Goal: Transaction & Acquisition: Purchase product/service

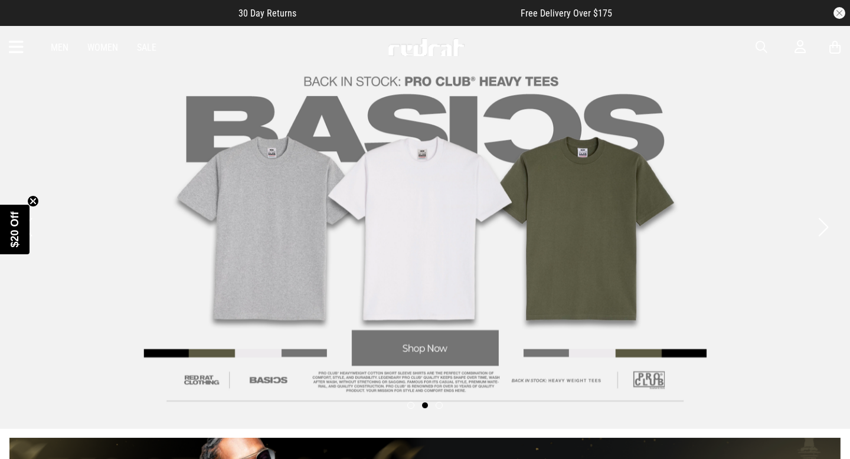
click at [21, 48] on icon at bounding box center [16, 47] width 15 height 19
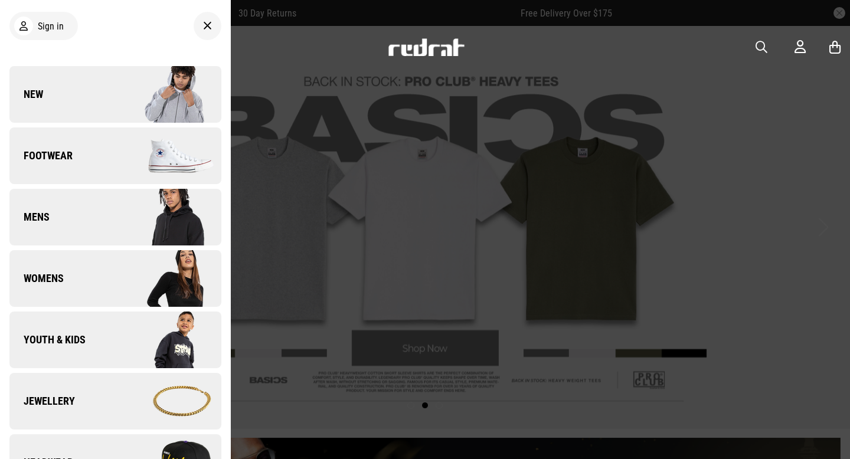
click at [45, 163] on link "Footwear" at bounding box center [115, 155] width 212 height 57
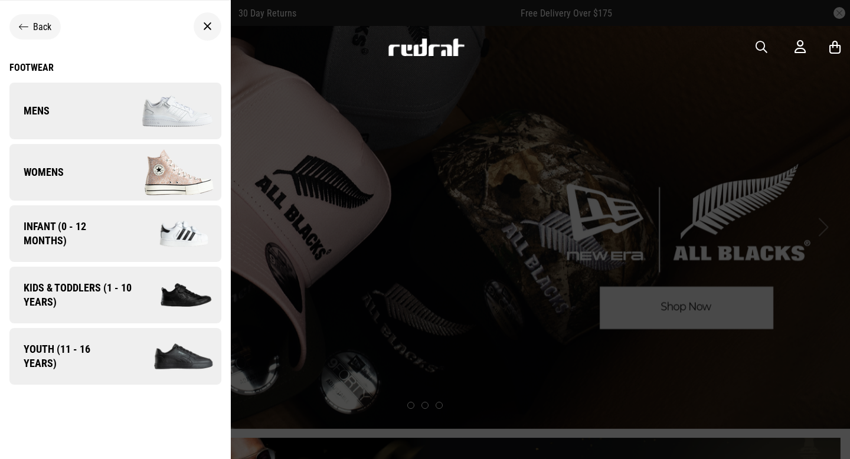
click at [49, 104] on span "Mens" at bounding box center [29, 111] width 40 height 14
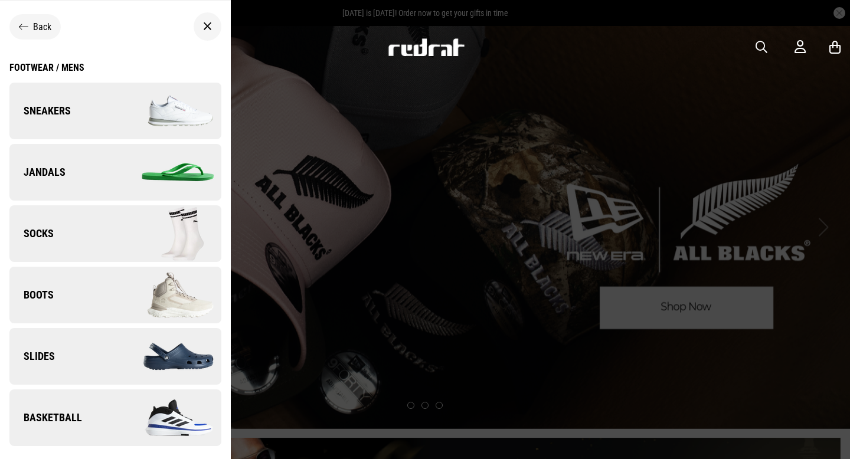
click at [607, 224] on div at bounding box center [425, 229] width 850 height 459
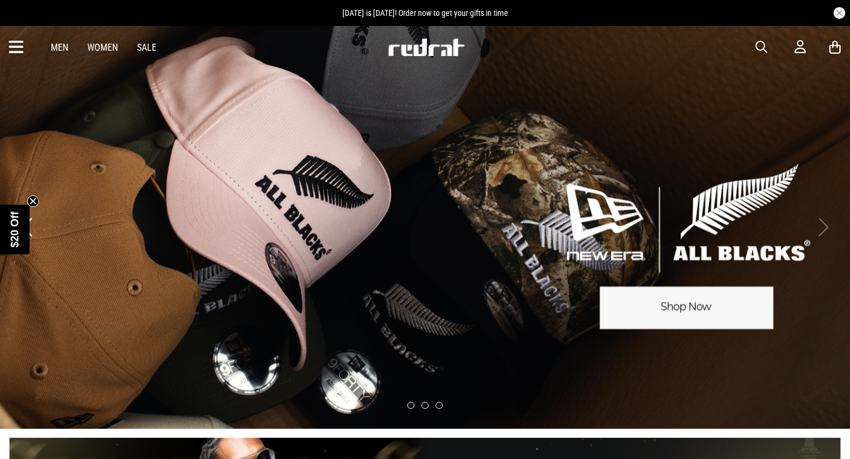
click at [758, 53] on span "button" at bounding box center [761, 47] width 12 height 14
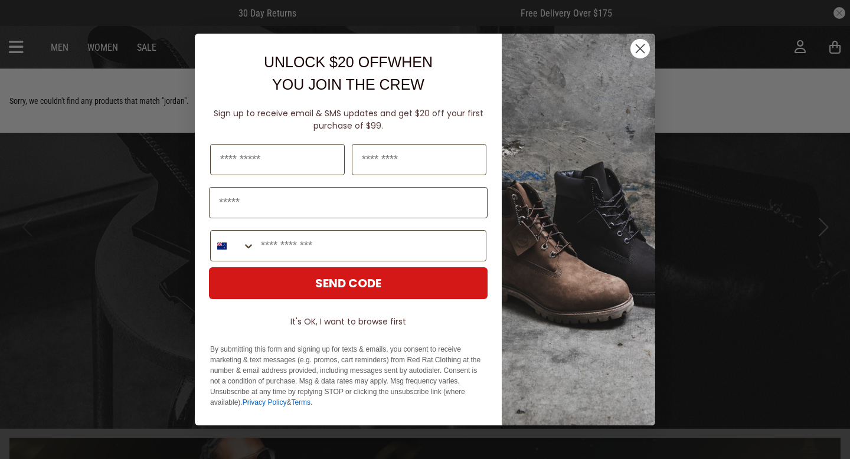
type input "******"
click input "******" at bounding box center [0, 0] width 0 height 0
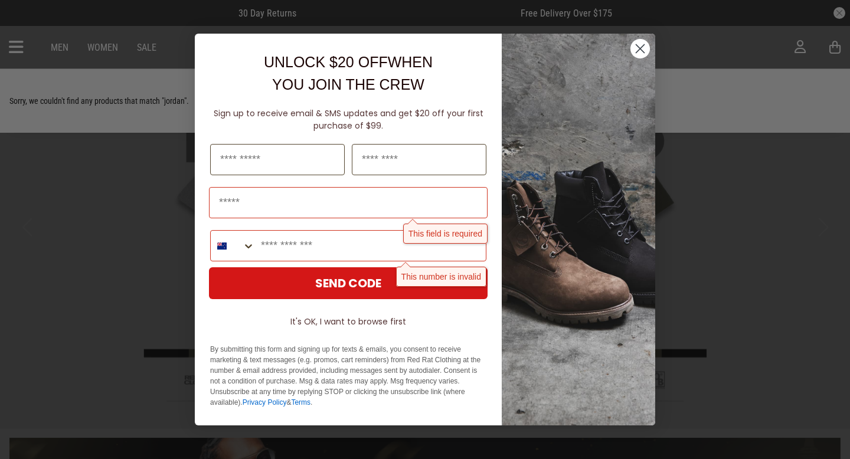
click at [640, 44] on circle "Close dialog" at bounding box center [639, 48] width 19 height 19
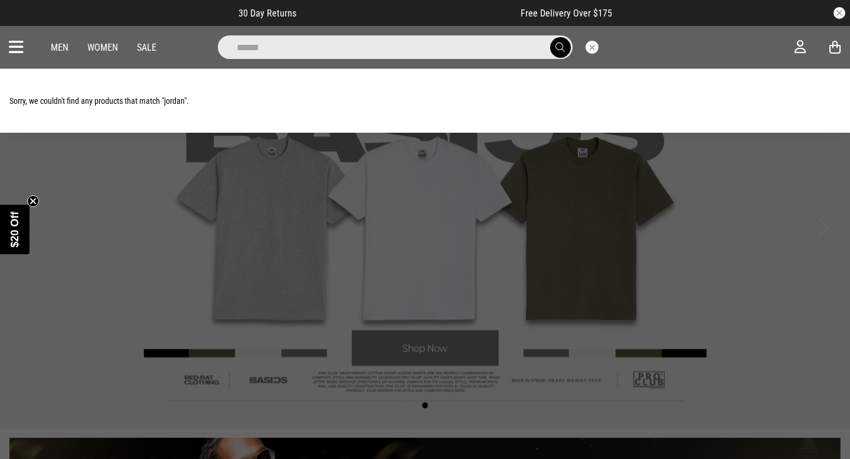
click at [354, 47] on input "******" at bounding box center [395, 47] width 355 height 24
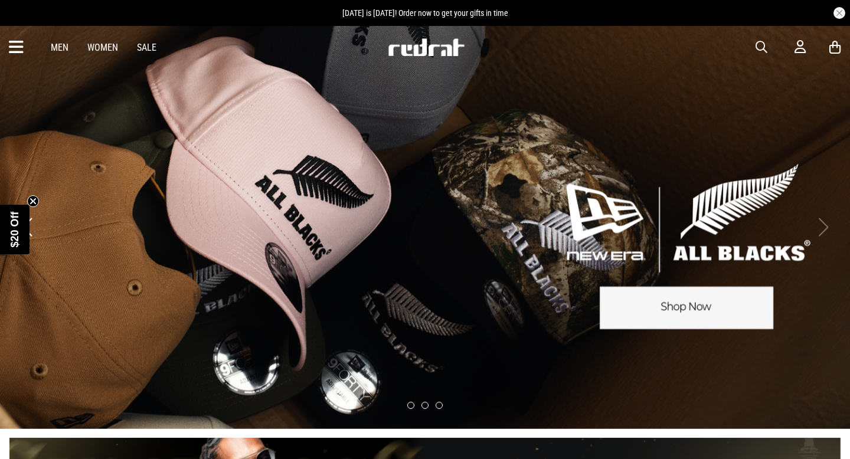
click at [142, 47] on link "Sale" at bounding box center [146, 47] width 19 height 11
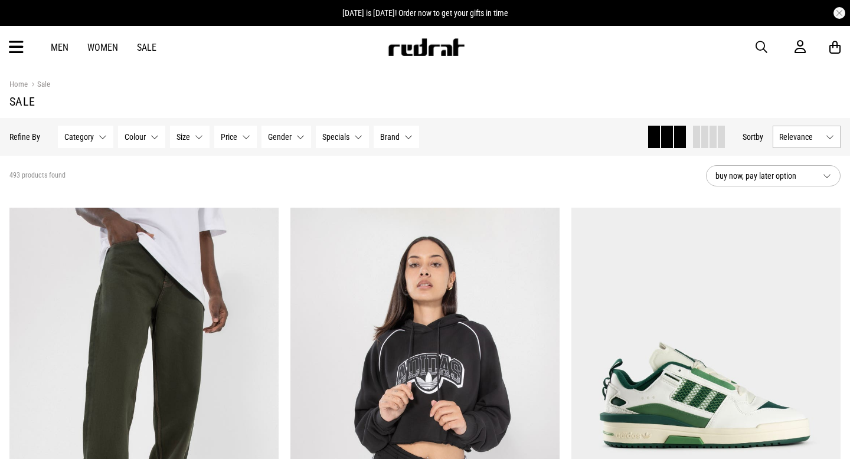
click at [67, 137] on span "Category" at bounding box center [79, 136] width 30 height 9
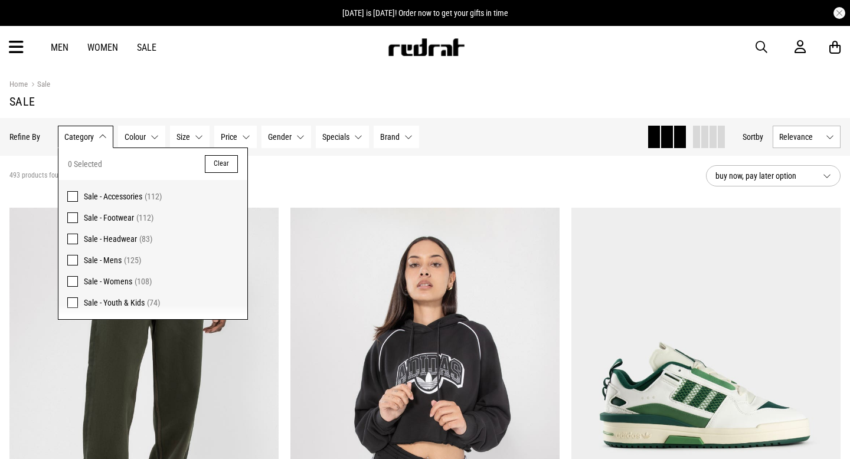
click at [70, 218] on span at bounding box center [72, 217] width 11 height 11
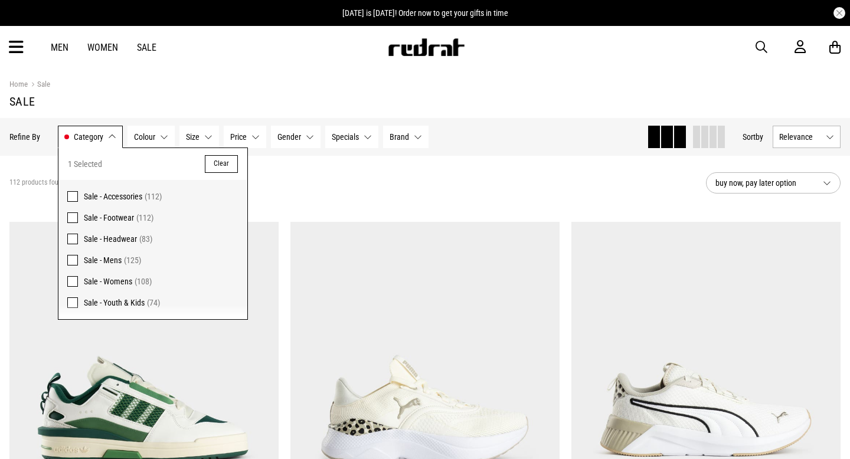
click at [76, 237] on span at bounding box center [72, 239] width 11 height 11
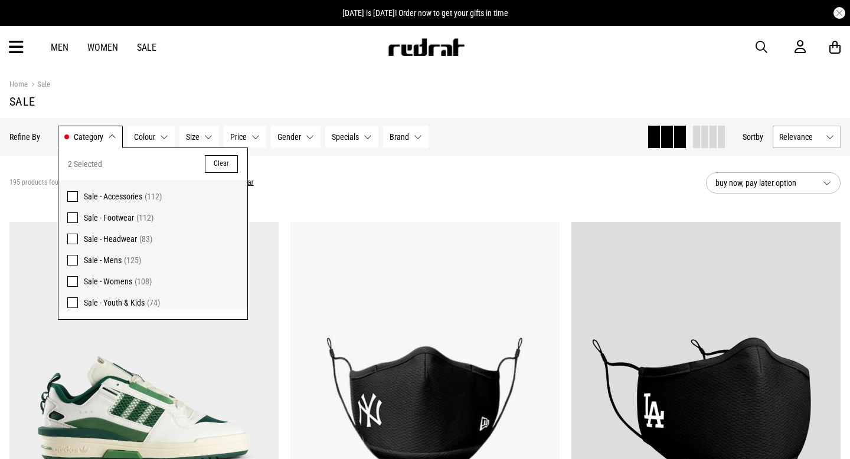
click at [323, 164] on section "195 products found Active Filters Sale - Footwear Sale - Headwear Clear buy now…" at bounding box center [425, 183] width 850 height 54
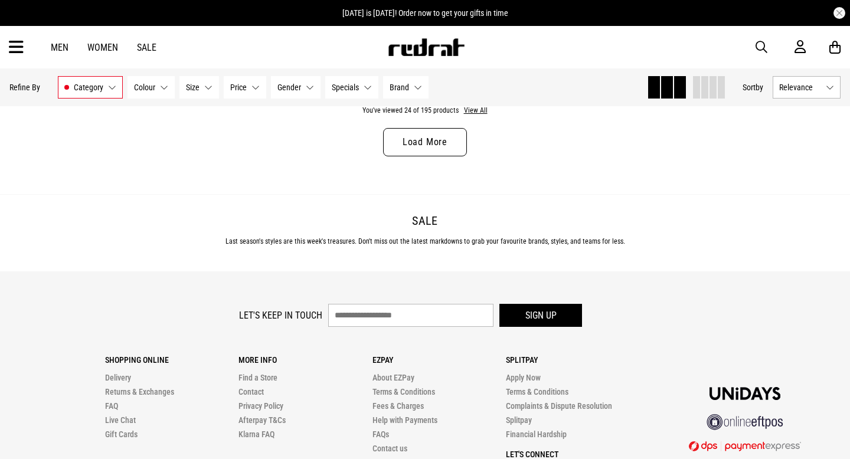
scroll to position [3866, 0]
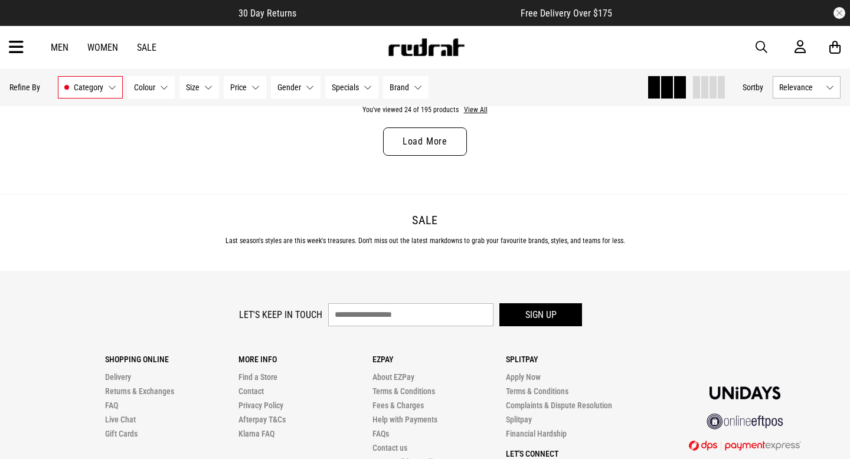
click at [405, 134] on link "Load More" at bounding box center [425, 141] width 84 height 28
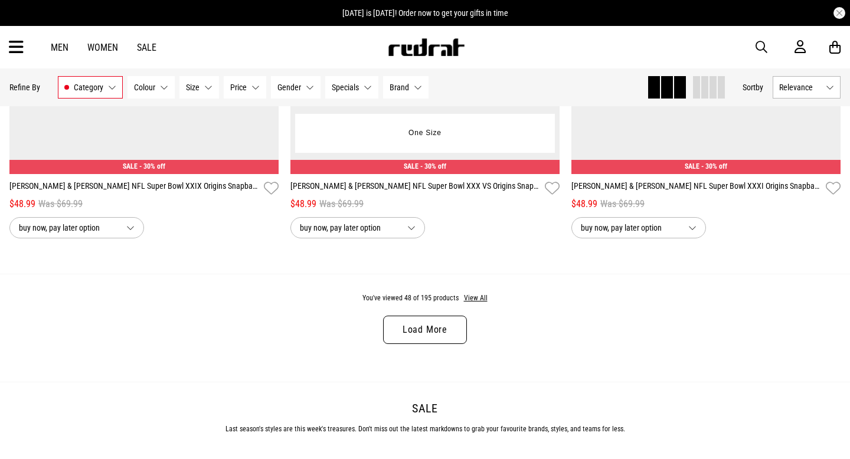
scroll to position [7403, 0]
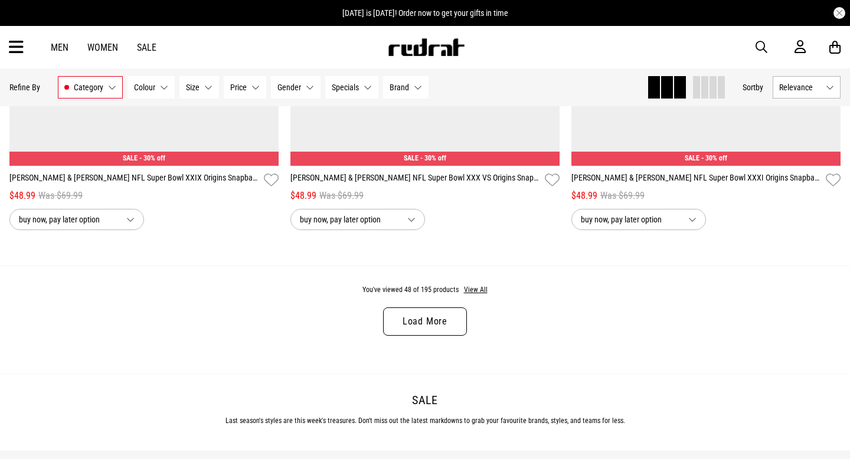
click at [415, 315] on link "Load More" at bounding box center [425, 321] width 84 height 28
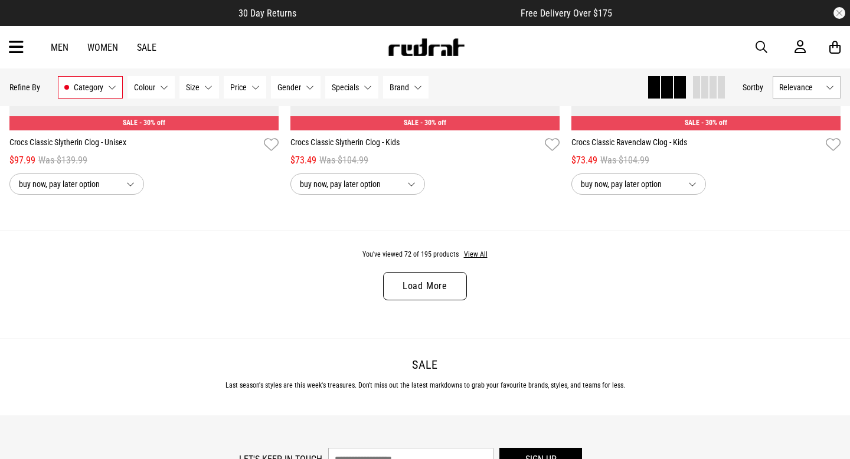
scroll to position [11166, 0]
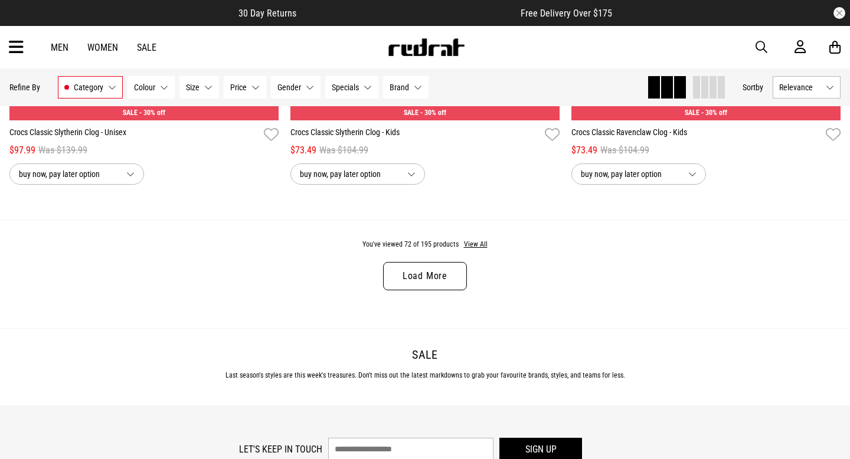
click at [417, 289] on link "Load More" at bounding box center [425, 276] width 84 height 28
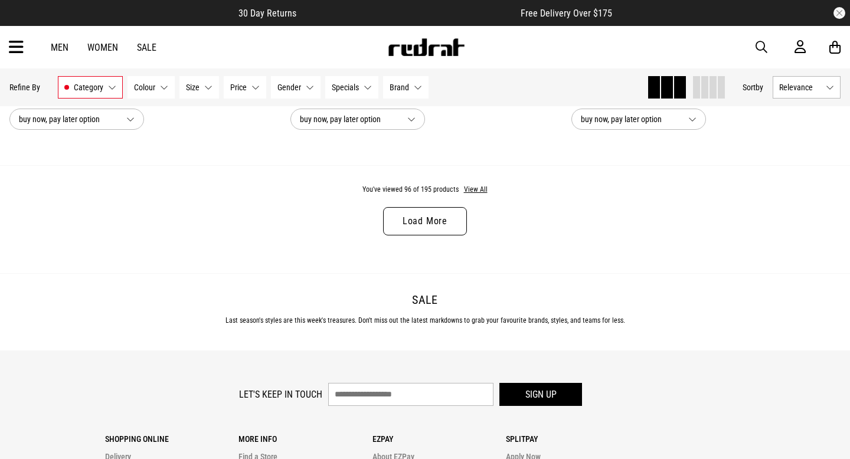
scroll to position [14951, 0]
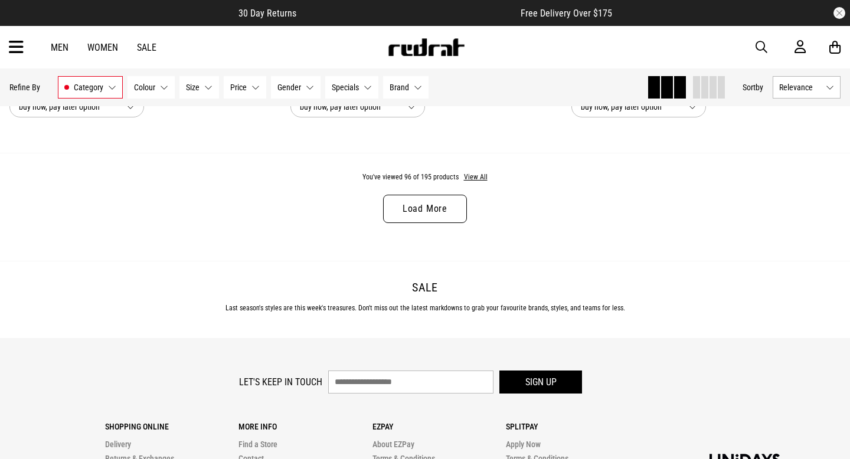
click at [418, 211] on link "Load More" at bounding box center [425, 209] width 84 height 28
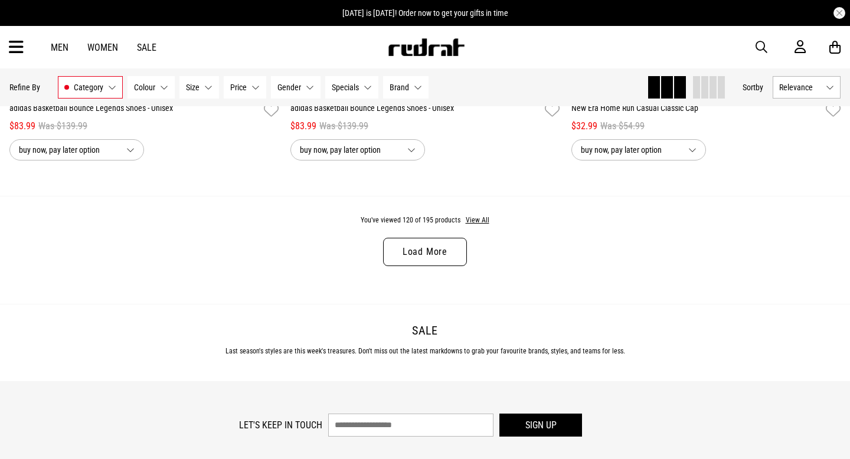
scroll to position [18627, 0]
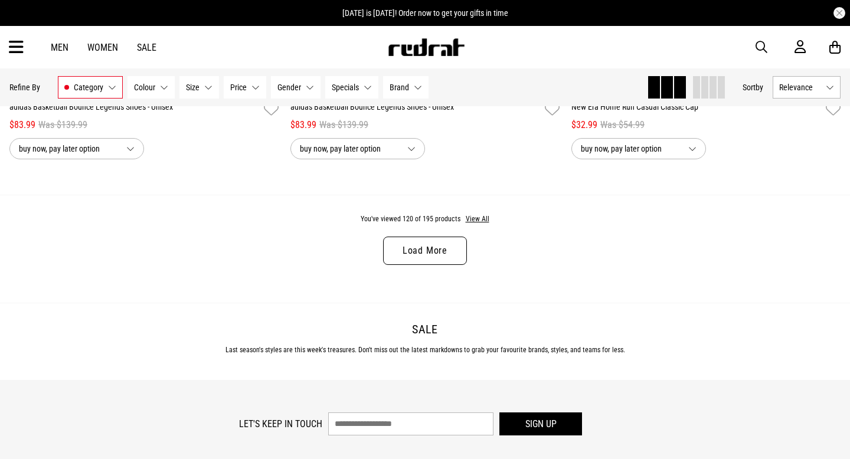
click at [420, 249] on link "Load More" at bounding box center [425, 251] width 84 height 28
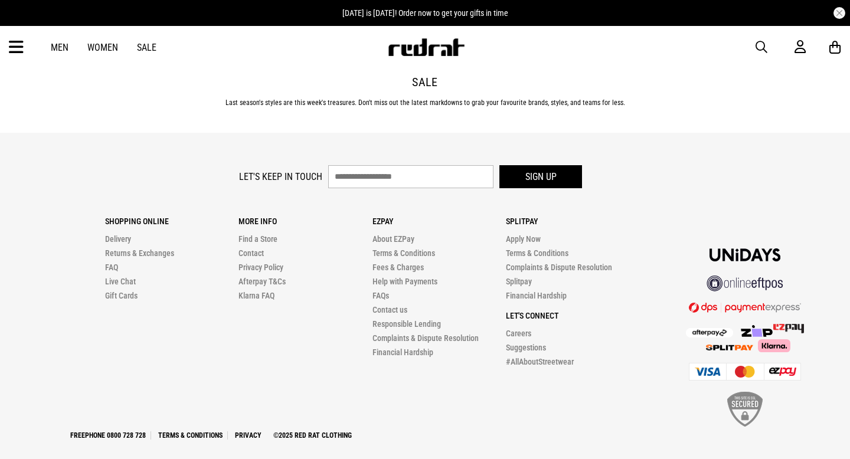
scroll to position [22606, 0]
